Goal: Transaction & Acquisition: Book appointment/travel/reservation

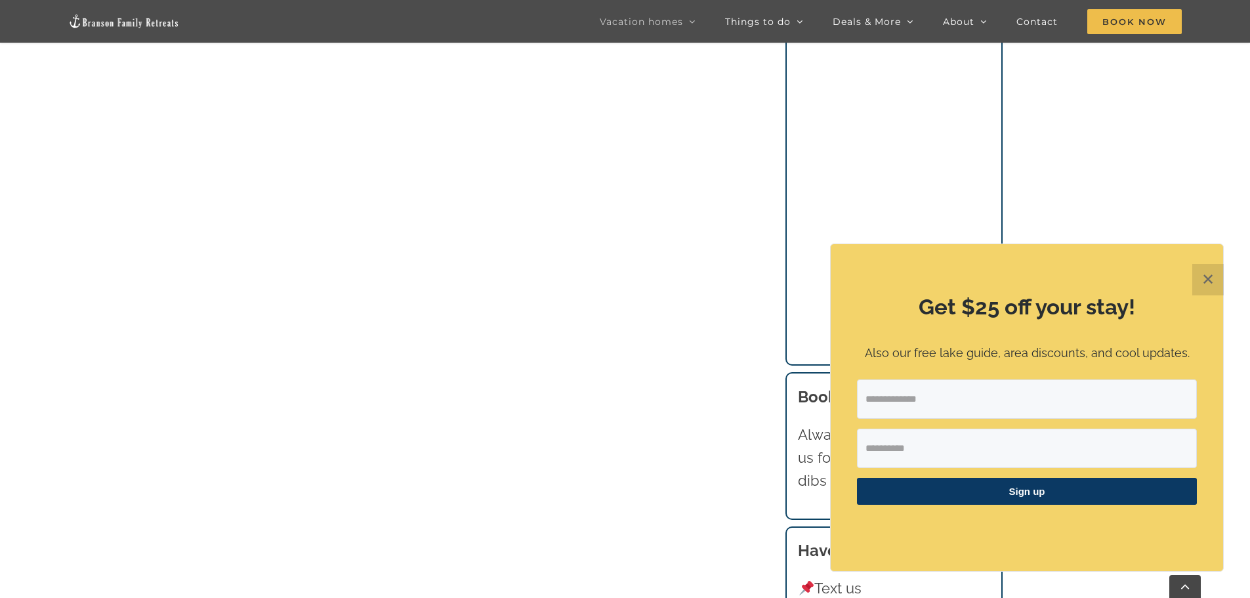
scroll to position [1181, 0]
click at [1206, 276] on button "✕" at bounding box center [1207, 279] width 31 height 31
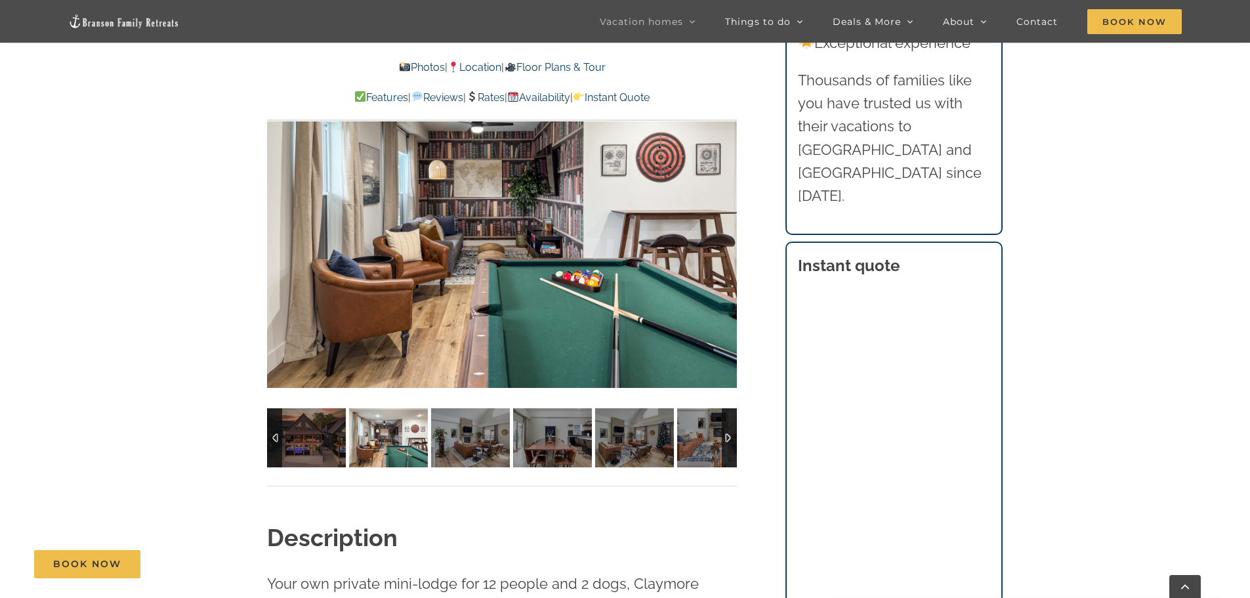
scroll to position [1050, 0]
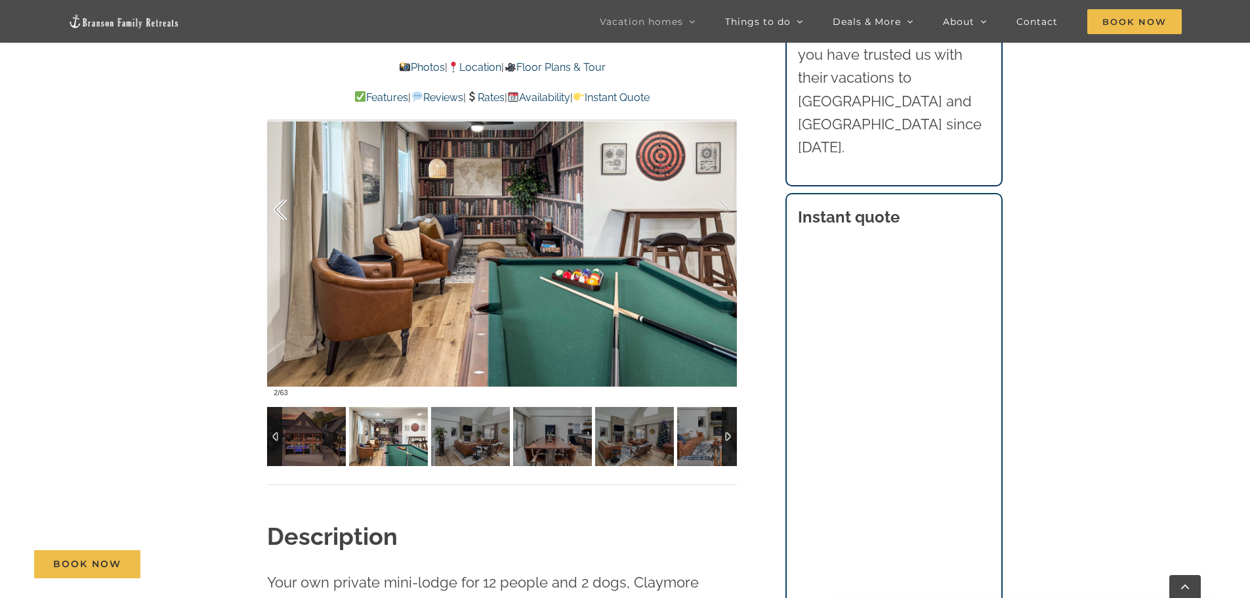
click at [286, 211] on div at bounding box center [294, 209] width 41 height 81
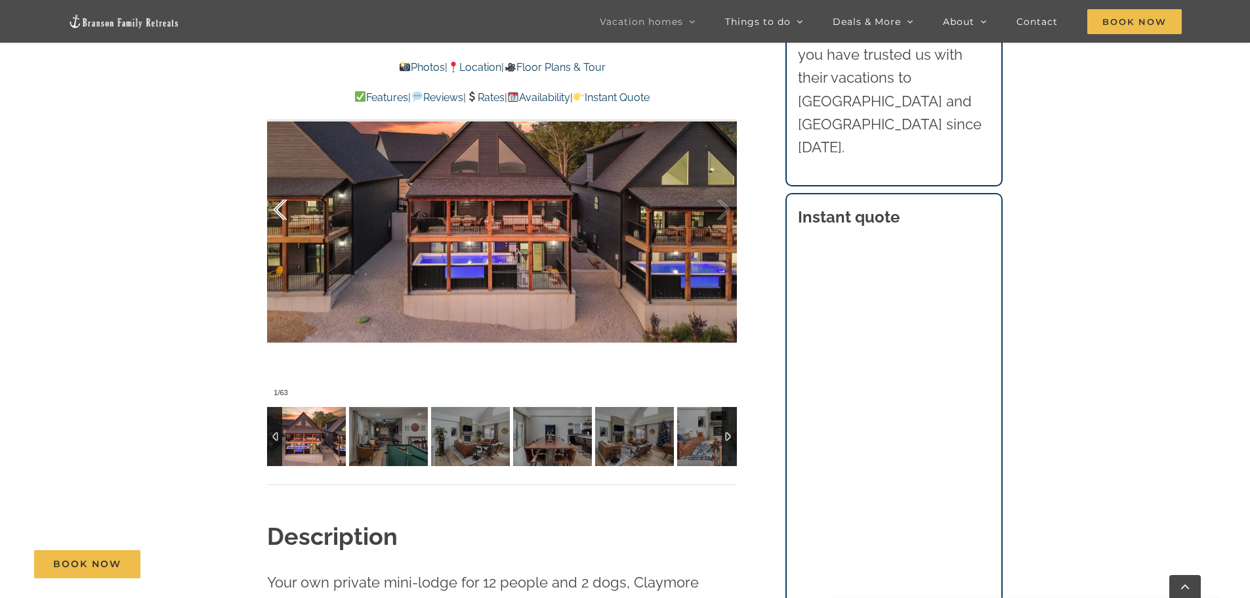
click at [286, 211] on div at bounding box center [294, 209] width 41 height 81
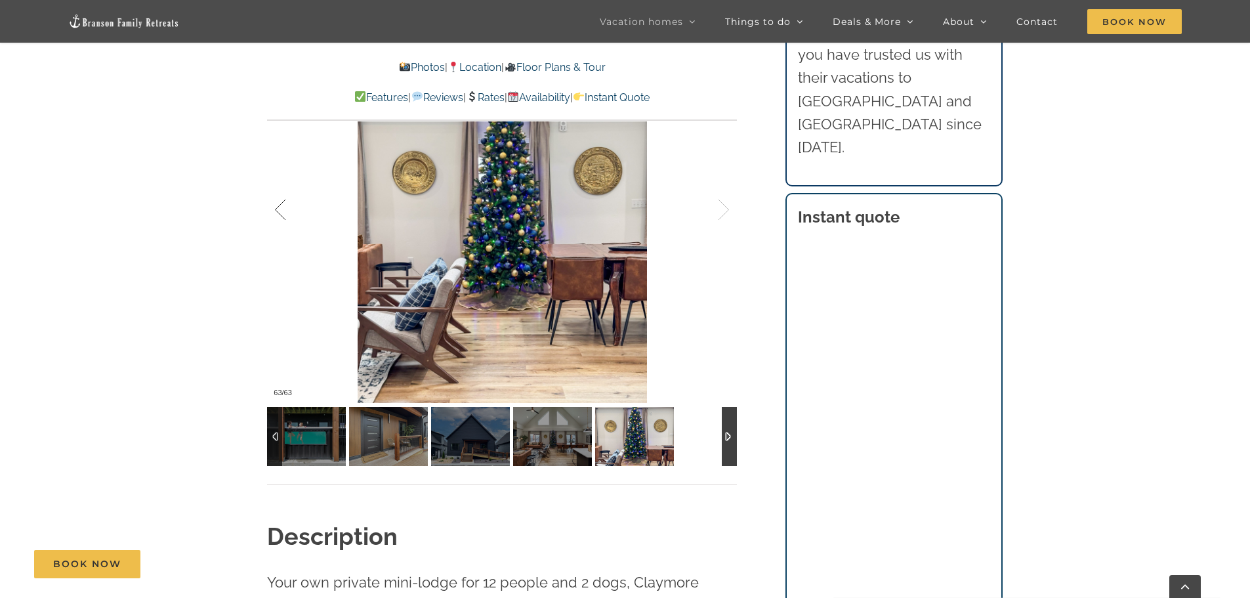
click at [286, 211] on div at bounding box center [294, 209] width 41 height 81
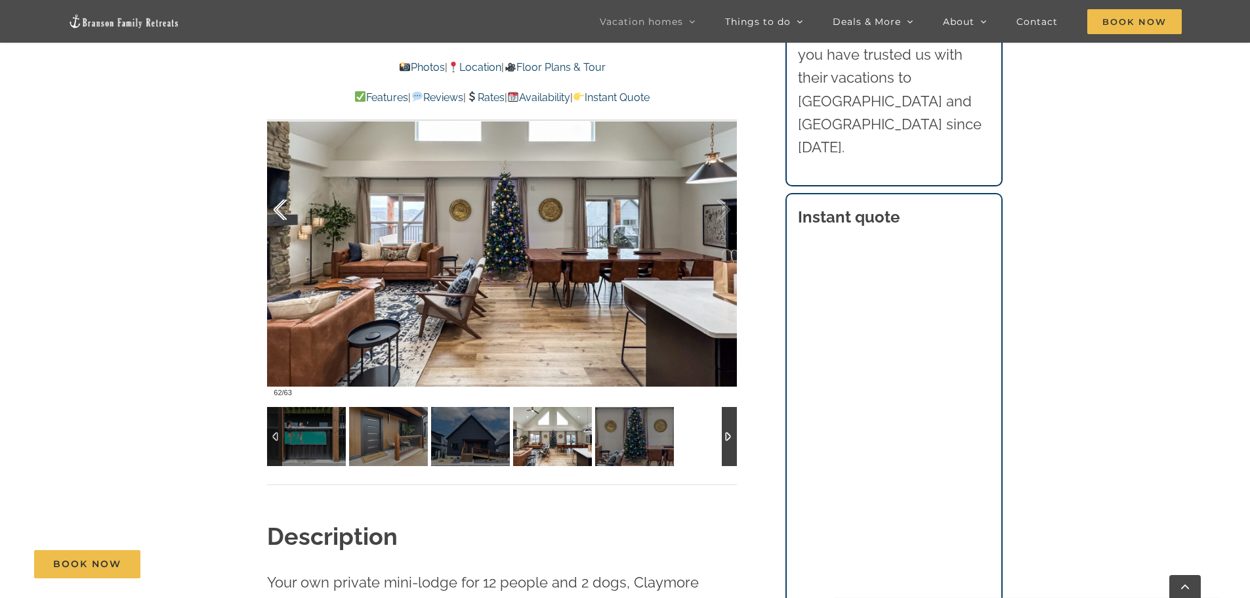
click at [286, 211] on div at bounding box center [294, 209] width 41 height 81
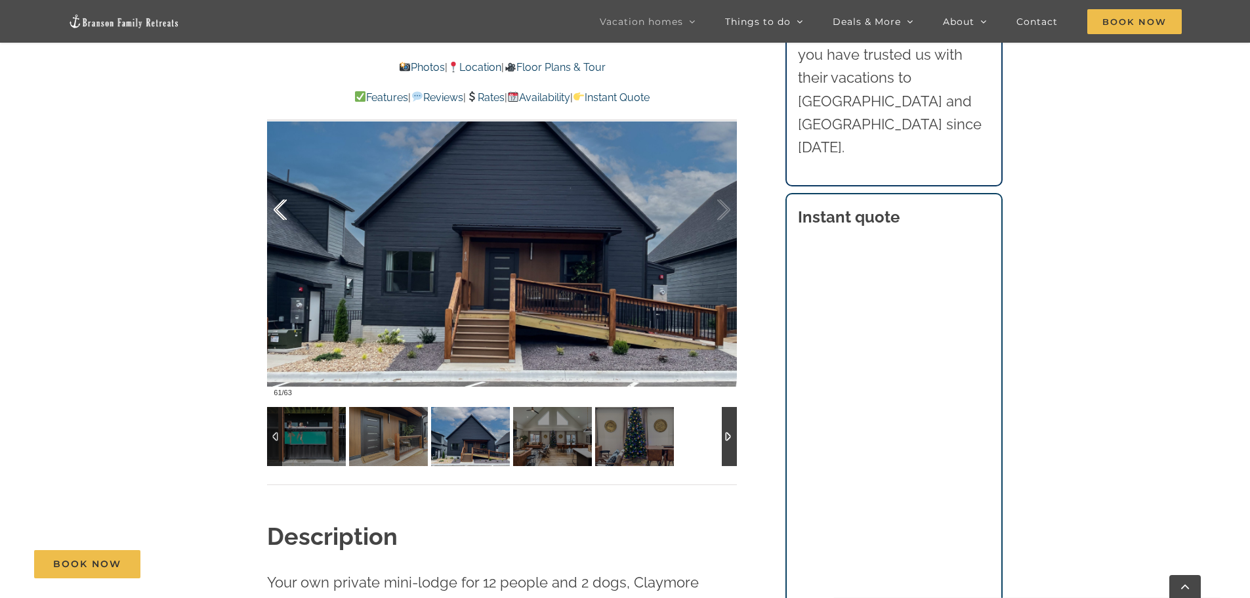
click at [286, 211] on div at bounding box center [294, 209] width 41 height 81
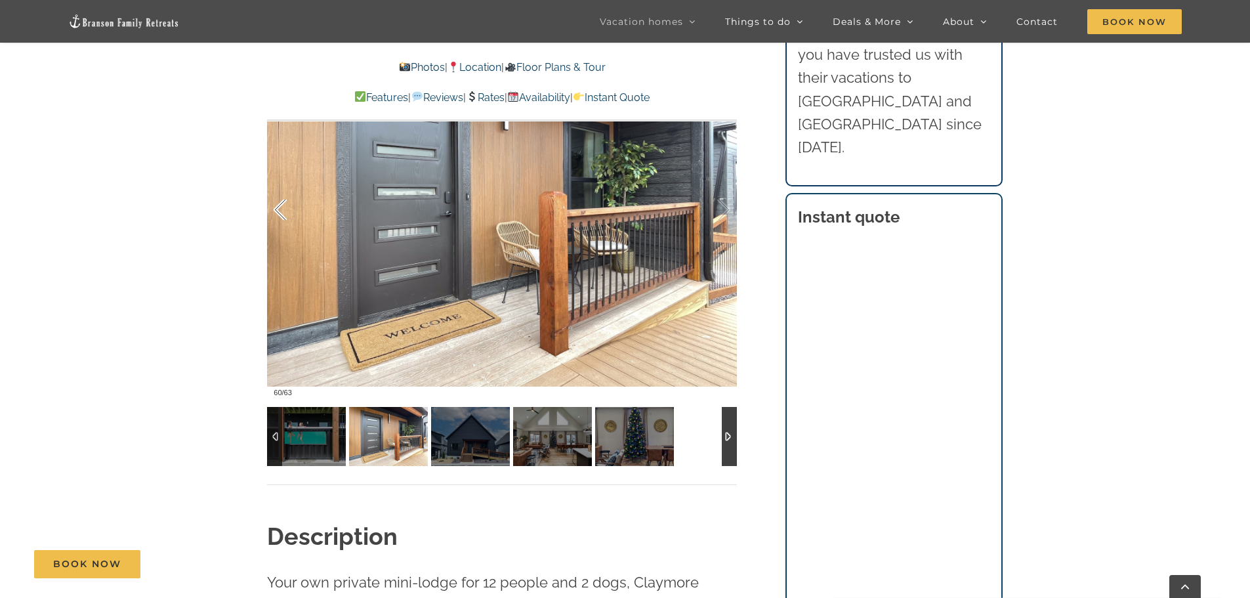
click at [286, 211] on div at bounding box center [294, 209] width 41 height 81
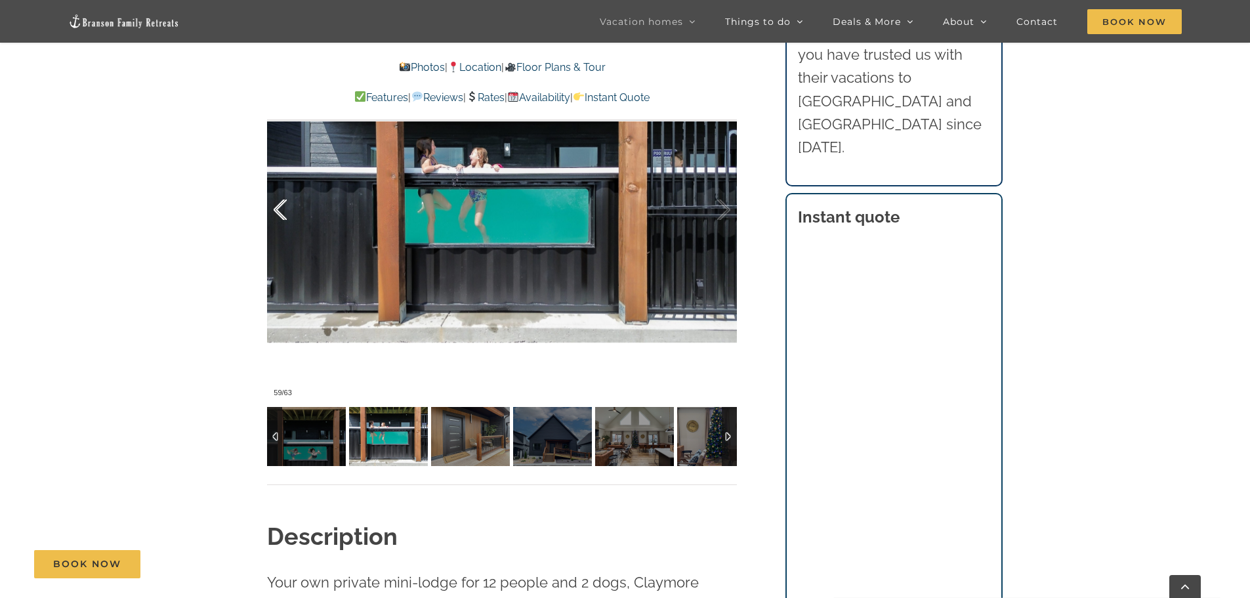
click at [286, 211] on div at bounding box center [294, 209] width 41 height 81
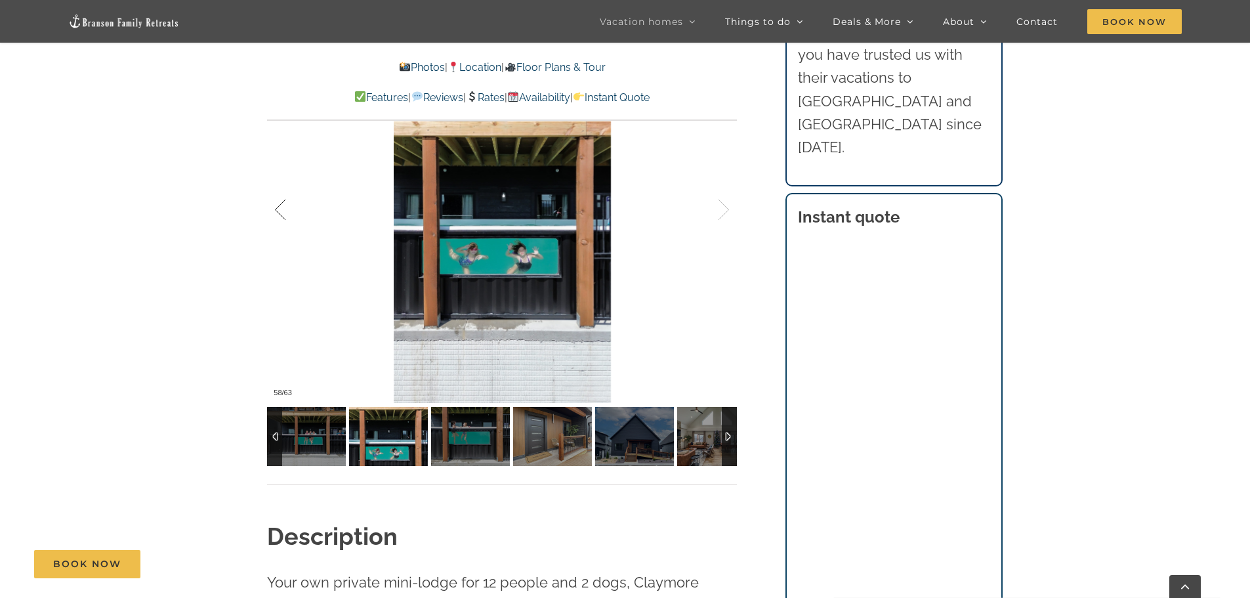
click at [286, 211] on div at bounding box center [294, 209] width 41 height 81
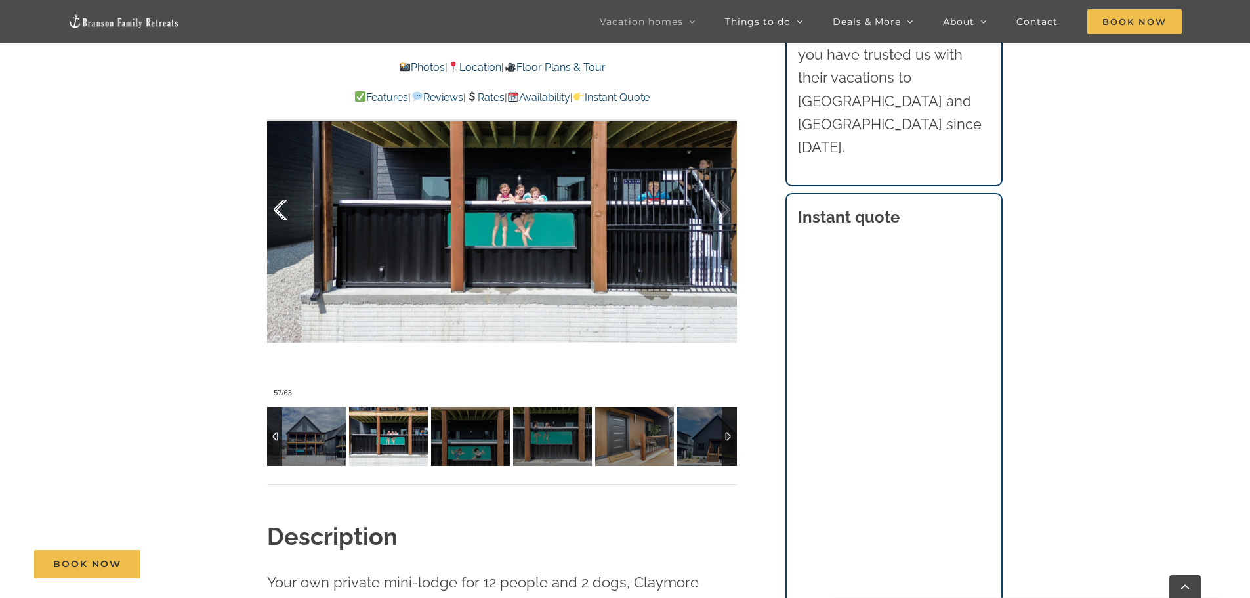
click at [286, 211] on div at bounding box center [294, 209] width 41 height 81
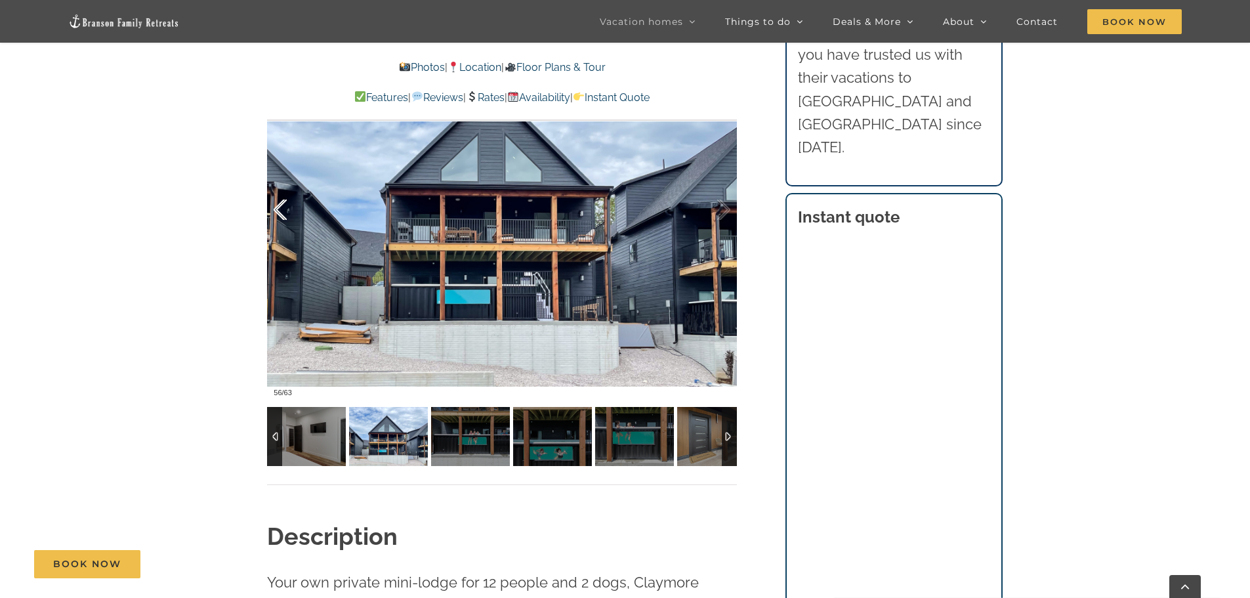
click at [286, 211] on div at bounding box center [294, 209] width 41 height 81
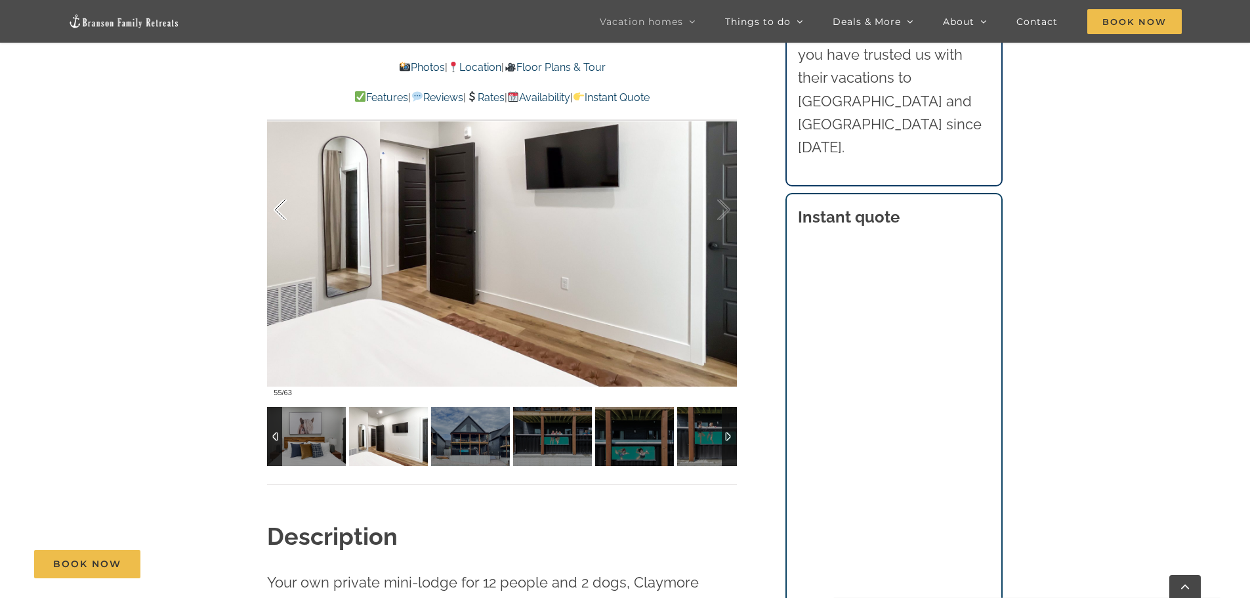
click at [286, 211] on div at bounding box center [294, 209] width 41 height 81
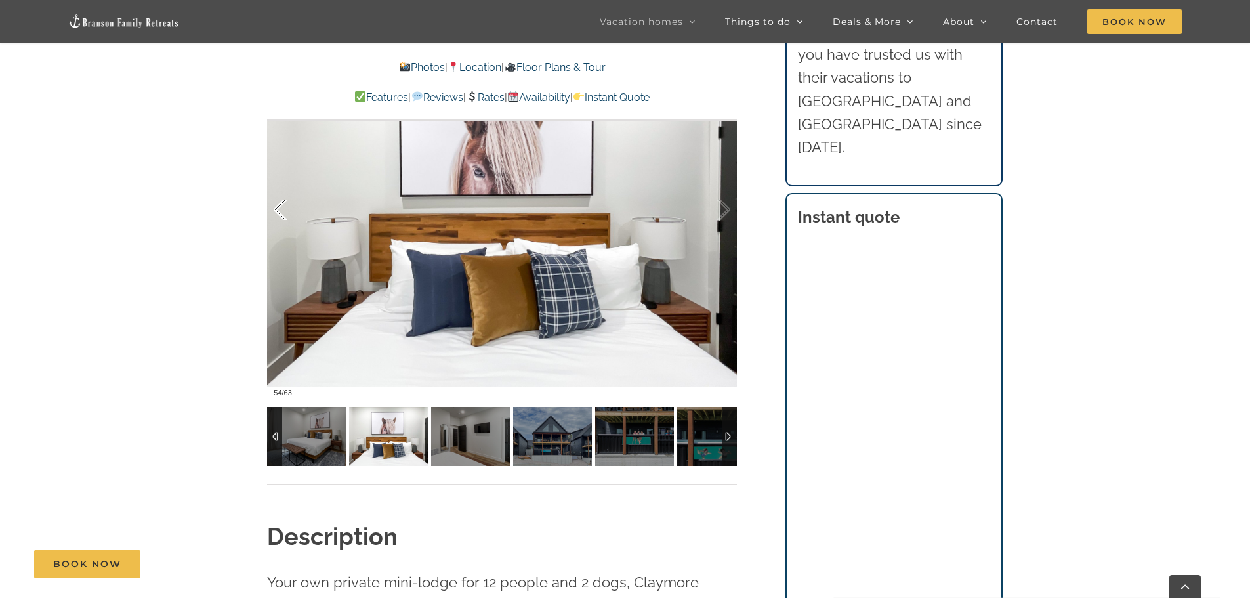
click at [286, 211] on div at bounding box center [294, 209] width 41 height 81
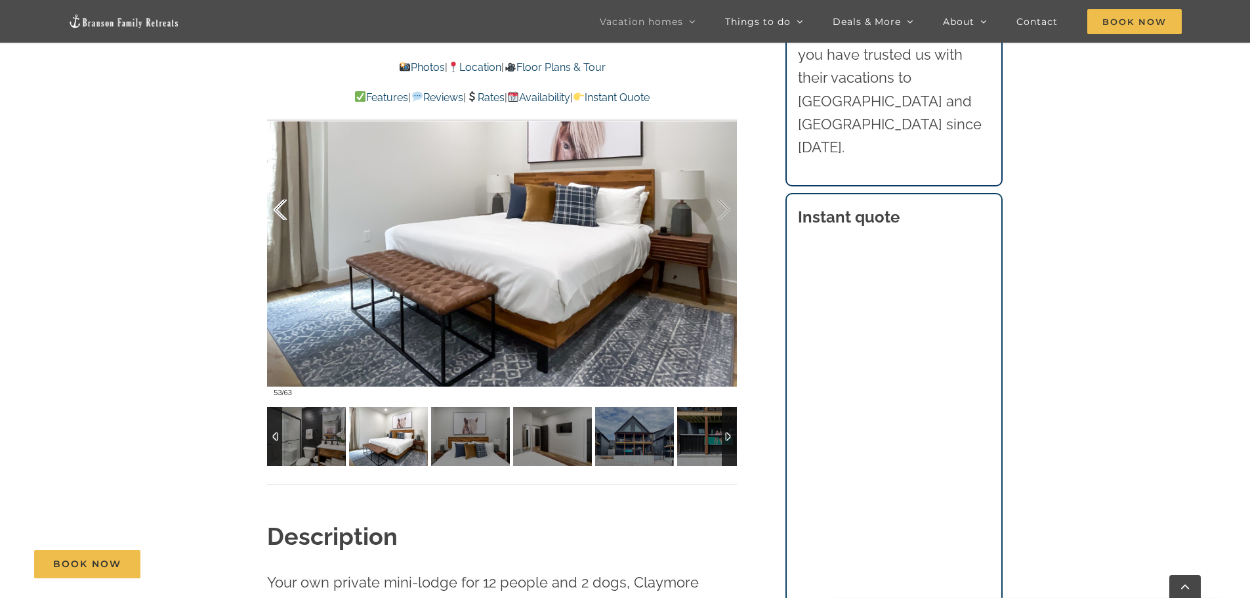
click at [286, 211] on div at bounding box center [294, 209] width 41 height 81
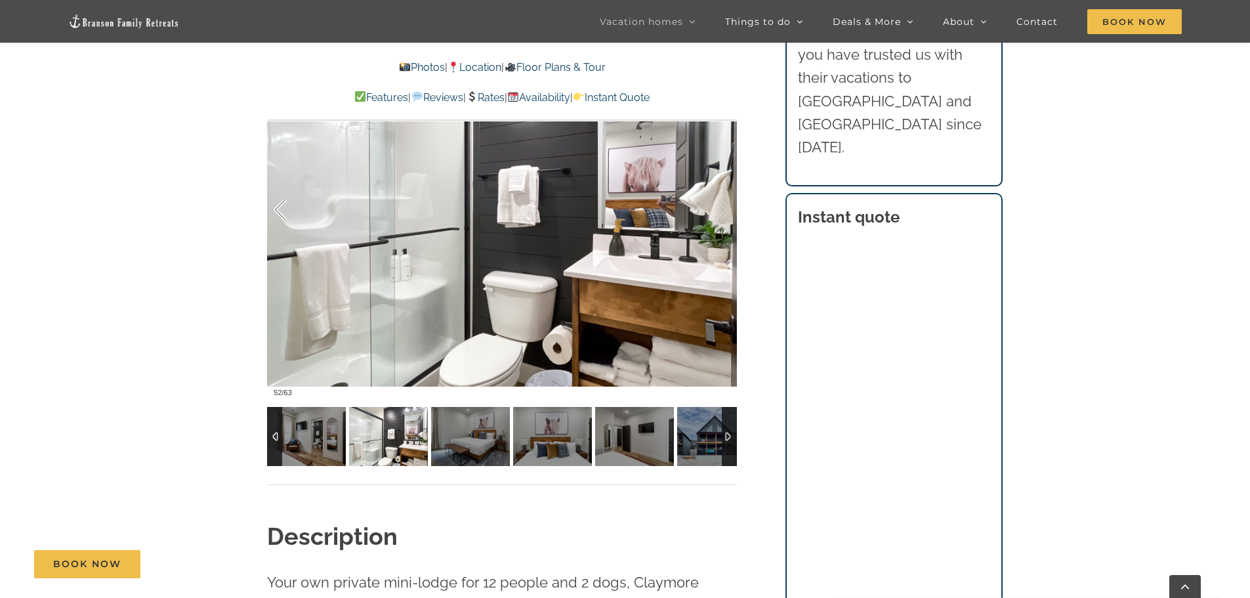
click at [286, 211] on div at bounding box center [294, 209] width 41 height 81
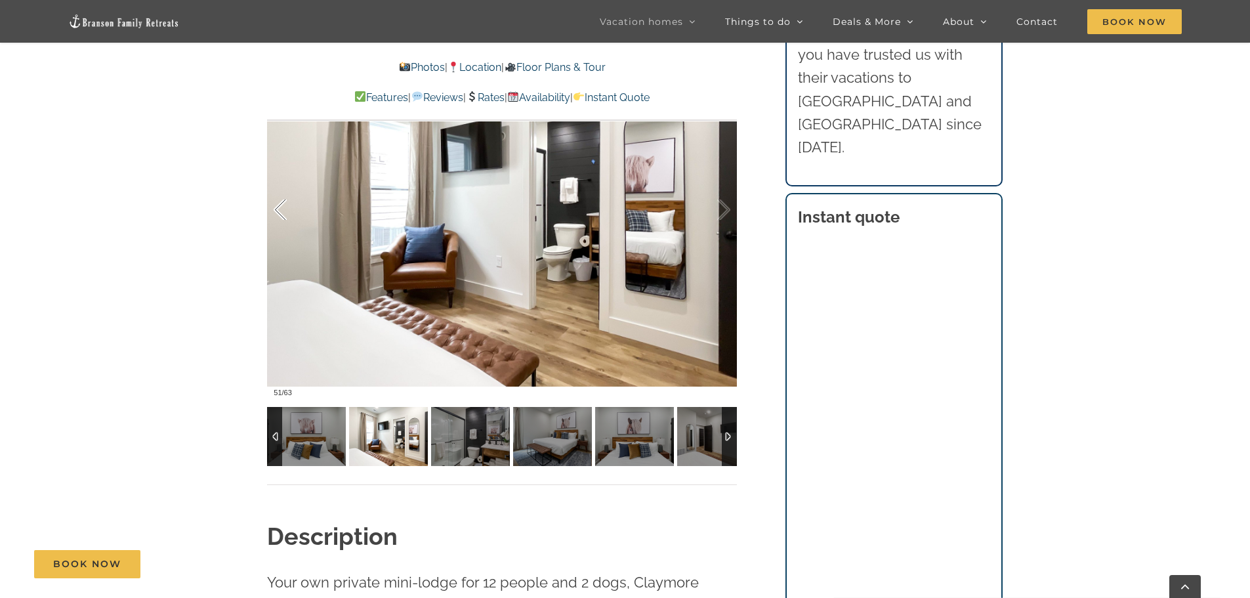
click at [286, 211] on div at bounding box center [294, 209] width 41 height 81
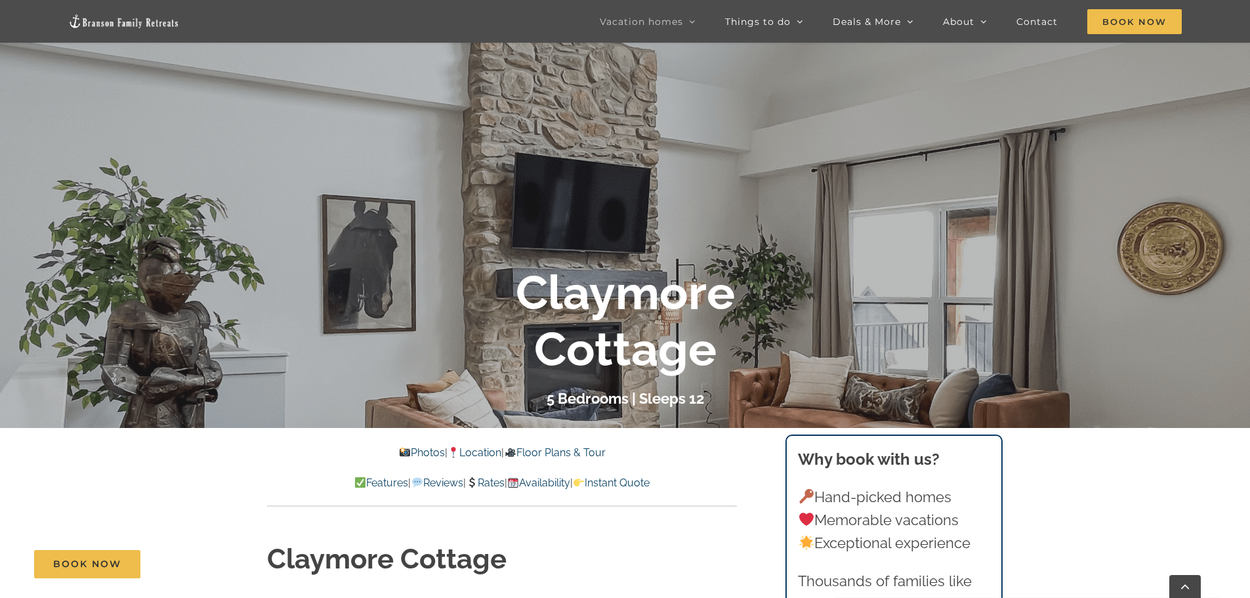
scroll to position [66, 0]
